Goal: Task Accomplishment & Management: Manage account settings

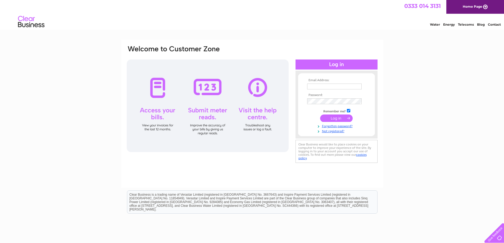
type input "tom@mtfltd.co.uk"
click at [336, 117] on input "submit" at bounding box center [336, 118] width 33 height 7
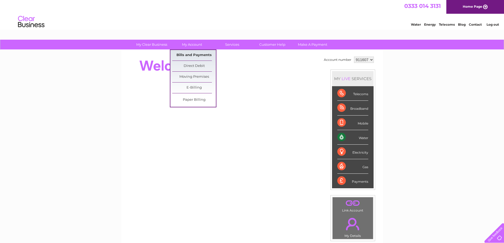
click at [193, 55] on link "Bills and Payments" at bounding box center [194, 55] width 44 height 11
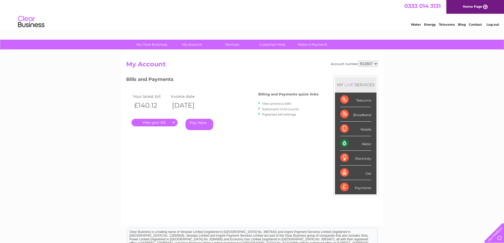
click at [155, 123] on link "." at bounding box center [154, 123] width 46 height 8
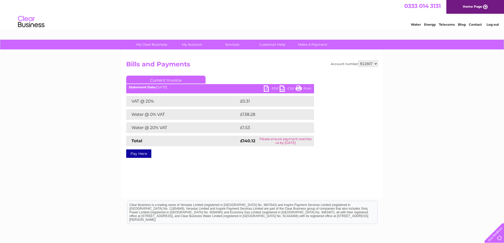
click at [268, 88] on link "PDF" at bounding box center [272, 89] width 16 height 8
